Goal: Navigation & Orientation: Locate item on page

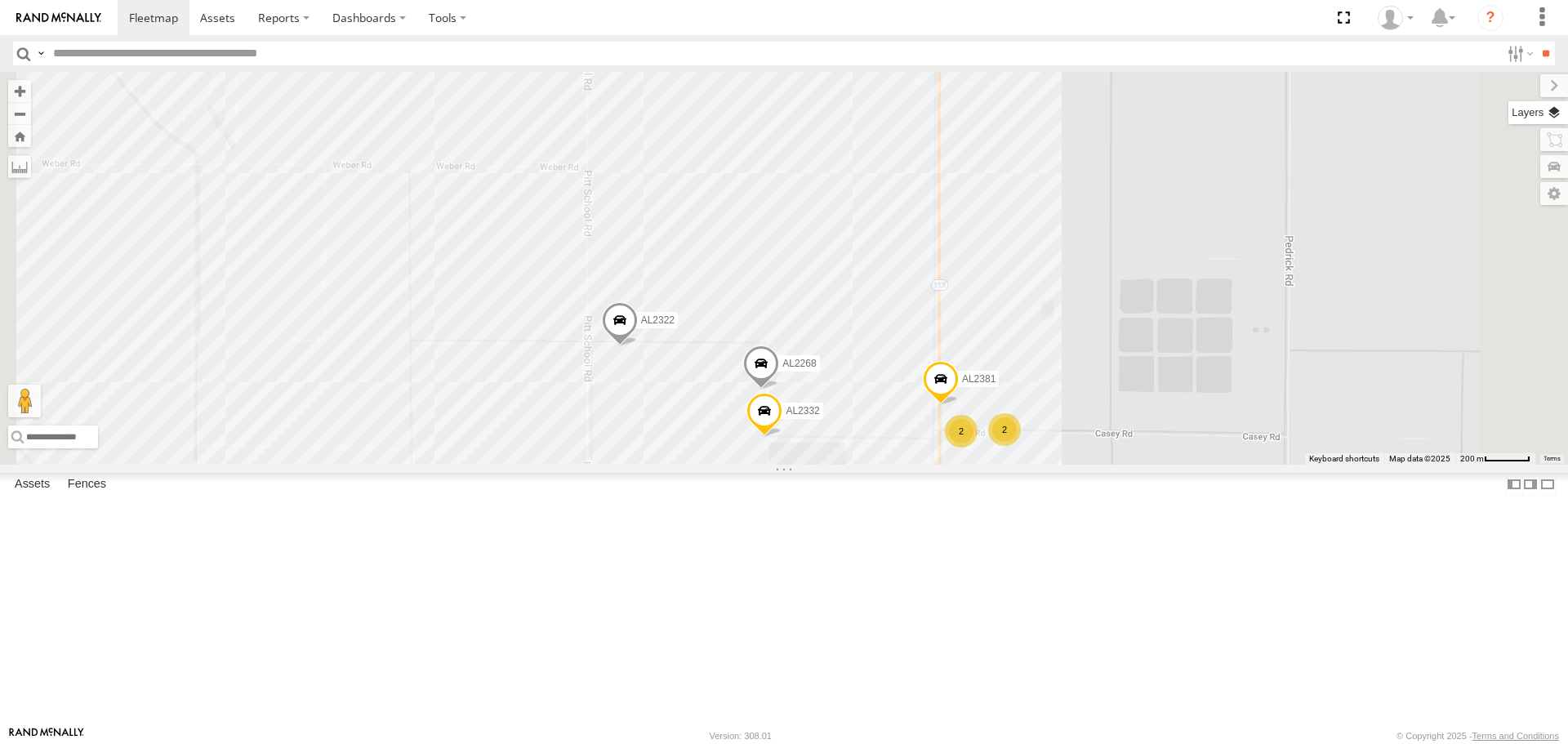
click at [1560, 113] on label at bounding box center [1539, 113] width 60 height 23
click at [0, 0] on span "Basemaps" at bounding box center [0, 0] width 0 height 0
click at [0, 0] on span "Satellite" at bounding box center [0, 0] width 0 height 0
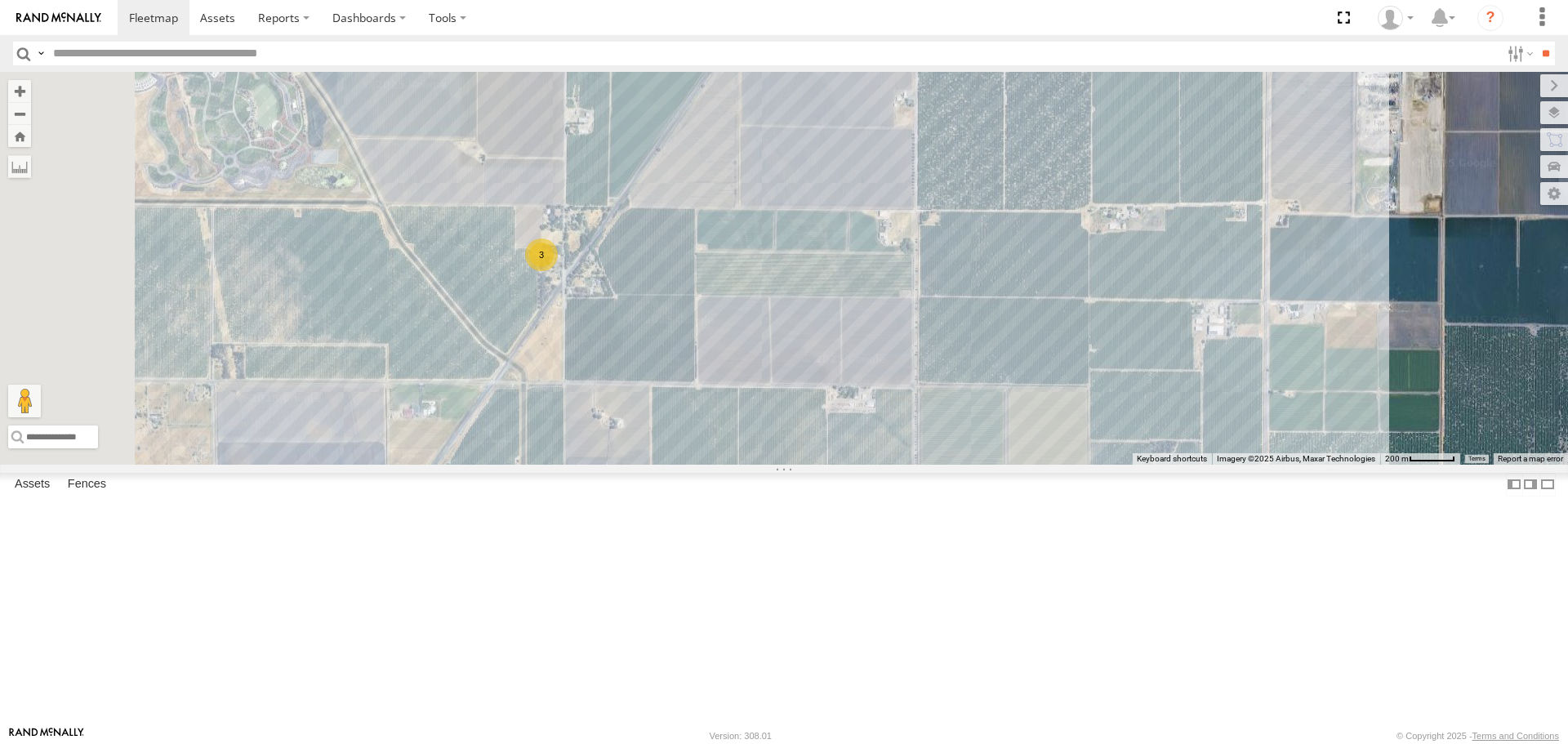
drag, startPoint x: 744, startPoint y: 385, endPoint x: 1074, endPoint y: 606, distance: 397.2
click at [1074, 464] on div "AL2322 AL2268 3 2 AL2381 AL2332 2" at bounding box center [784, 267] width 1568 height 392
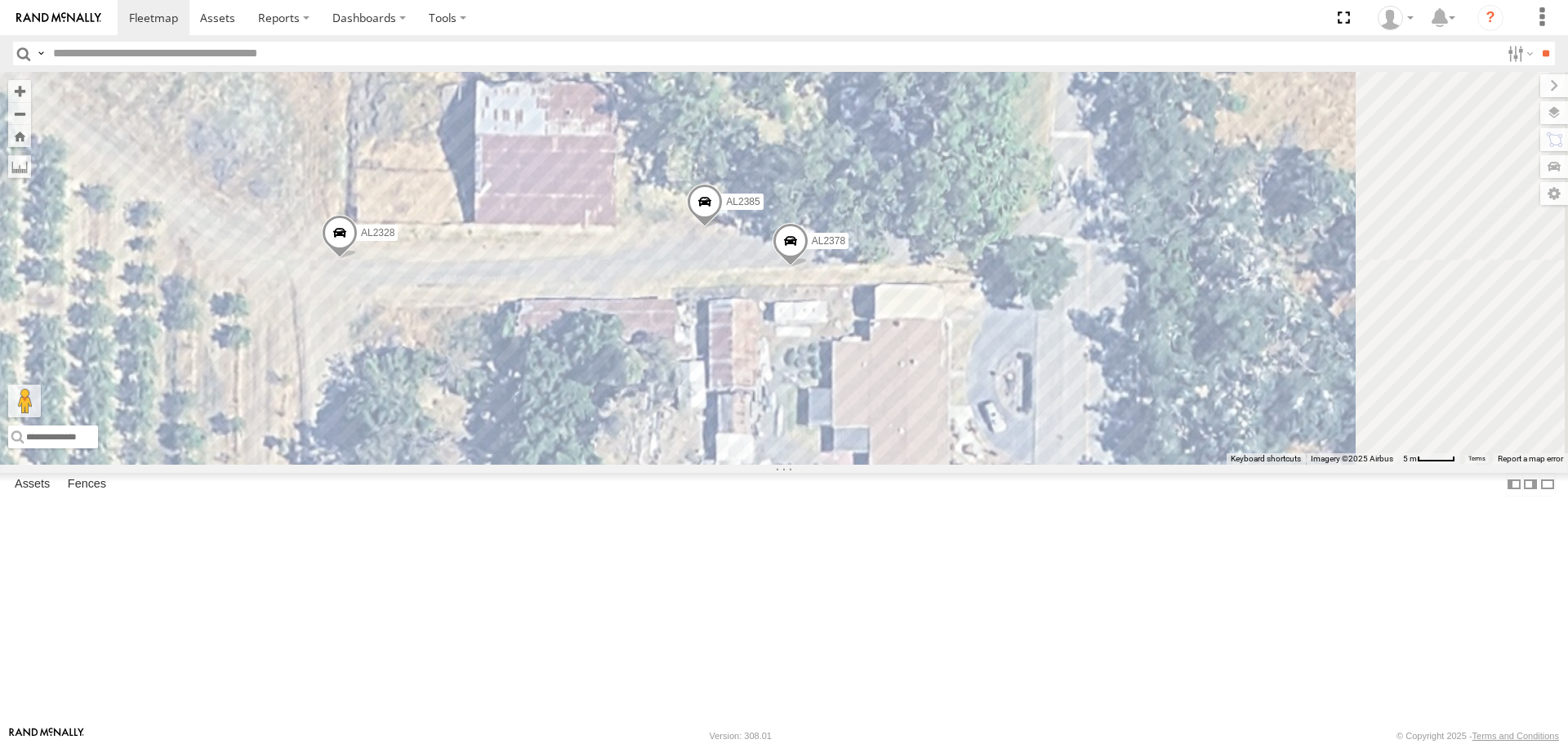
drag, startPoint x: 1046, startPoint y: 377, endPoint x: 797, endPoint y: 382, distance: 249.1
click at [797, 382] on div "AL2322 AL2268 AL2381 AL2332 AL2252 AL2328 AL2385 AL2378" at bounding box center [784, 267] width 1568 height 392
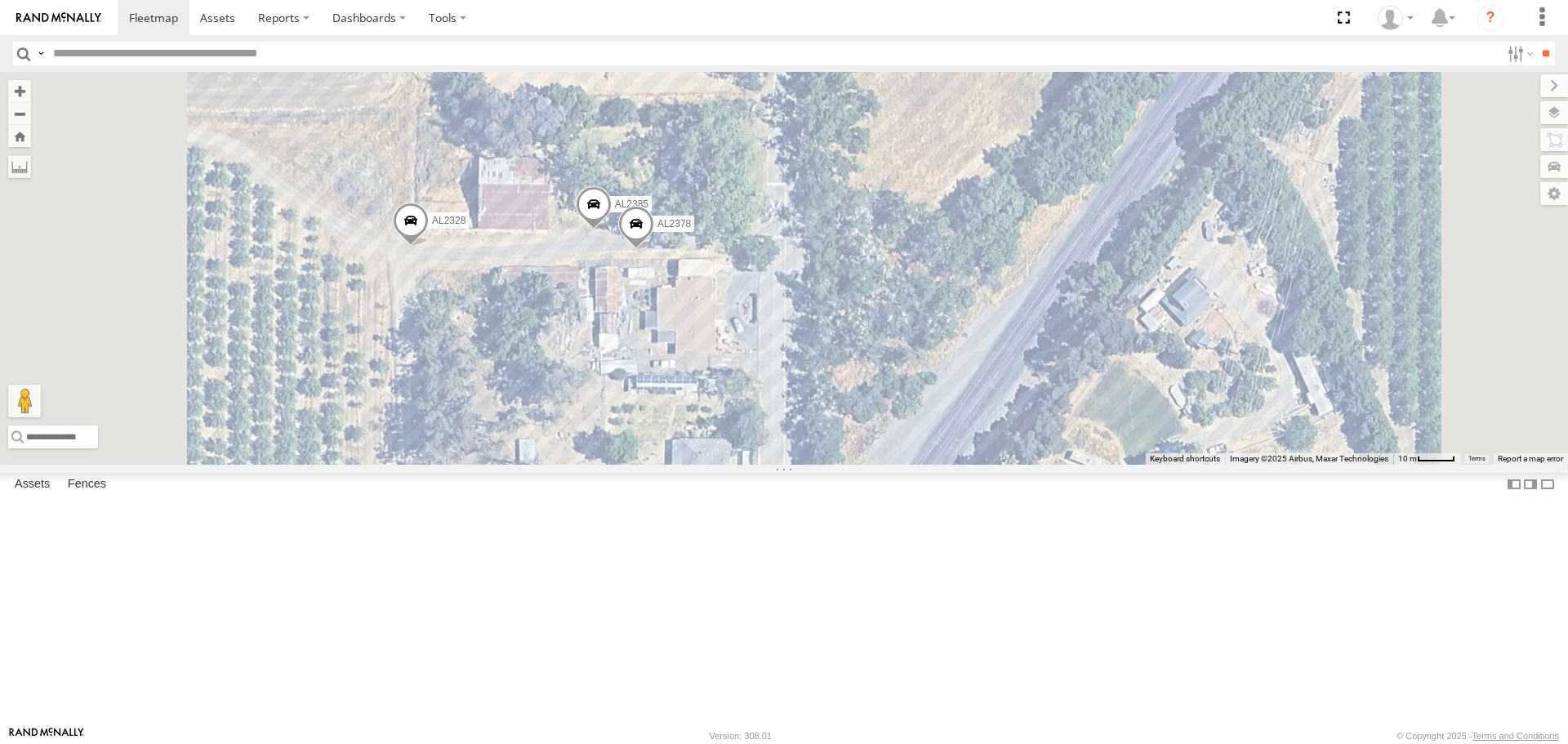
drag, startPoint x: 971, startPoint y: 566, endPoint x: 988, endPoint y: 392, distance: 174.8
click at [989, 387] on div "AL2322 AL2268 AL2381 AL2332 AL2252 AL2328 AL2385 AL2378" at bounding box center [784, 267] width 1568 height 392
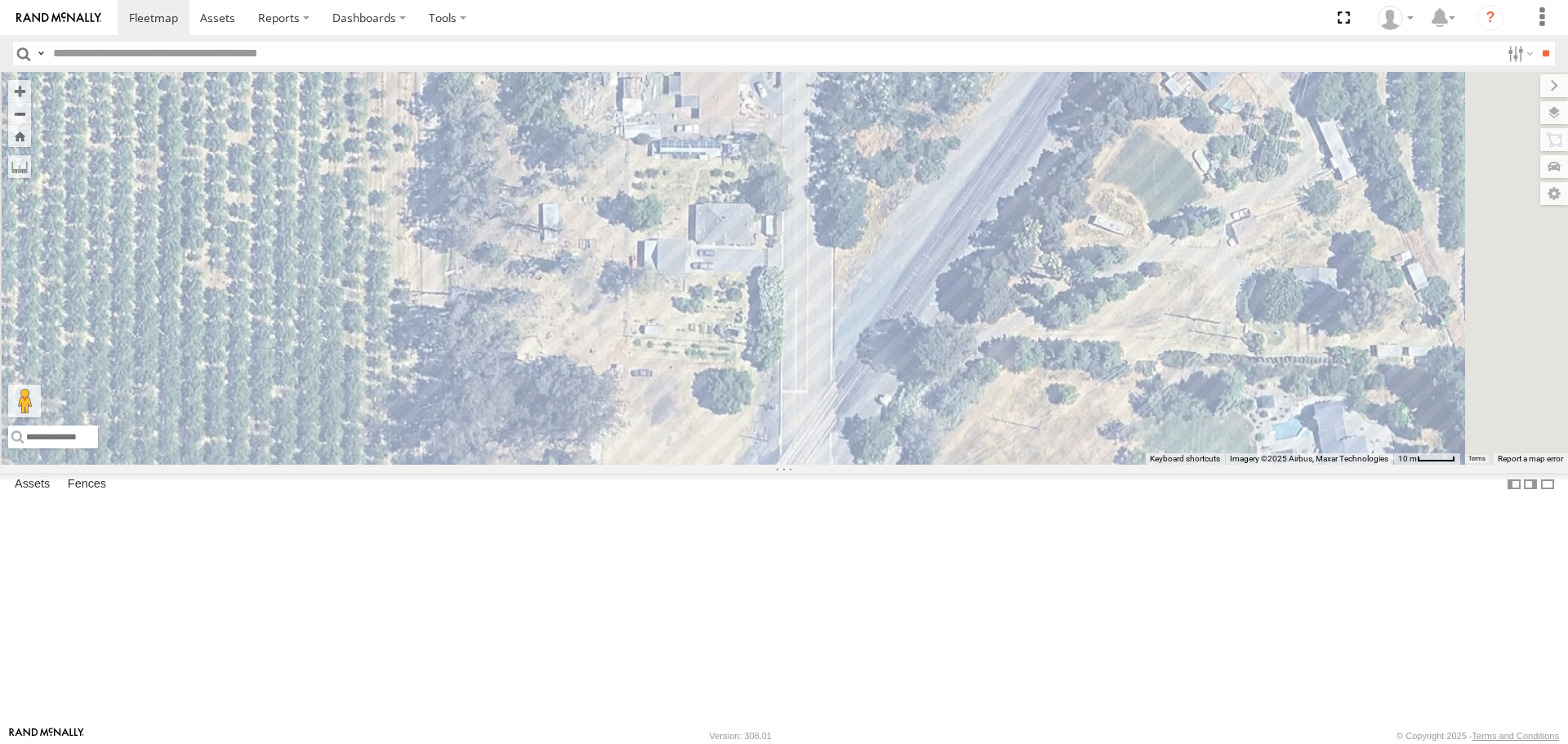
drag, startPoint x: 992, startPoint y: 471, endPoint x: 959, endPoint y: 638, distance: 170.2
click at [959, 464] on div "AL2322 AL2268 AL2381 AL2332 AL2252 AL2328 AL2385 AL2378" at bounding box center [784, 267] width 1568 height 392
